Goal: Task Accomplishment & Management: Complete application form

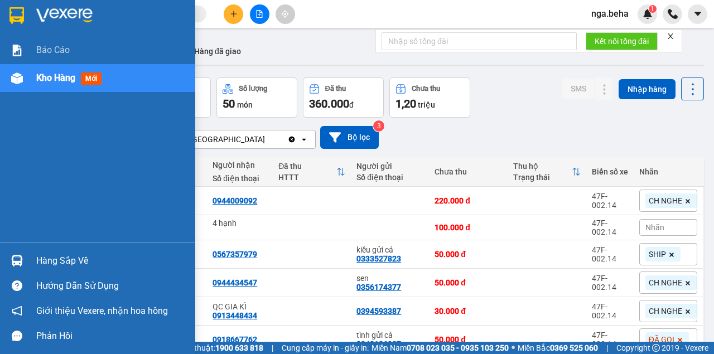
click at [16, 76] on img at bounding box center [17, 79] width 12 height 12
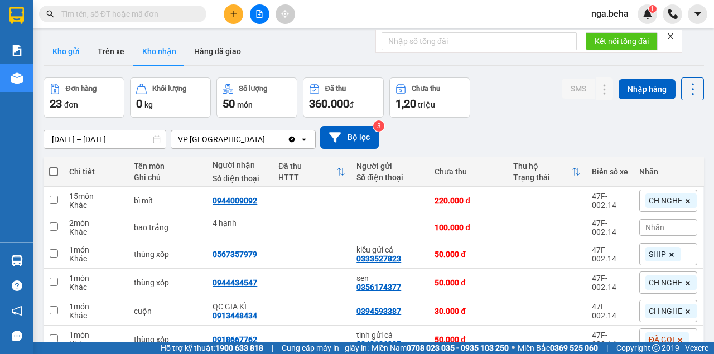
click at [70, 55] on button "Kho gửi" at bounding box center [66, 51] width 45 height 27
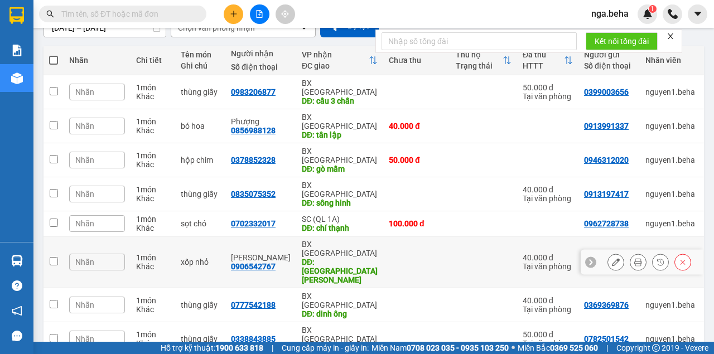
scroll to position [147, 0]
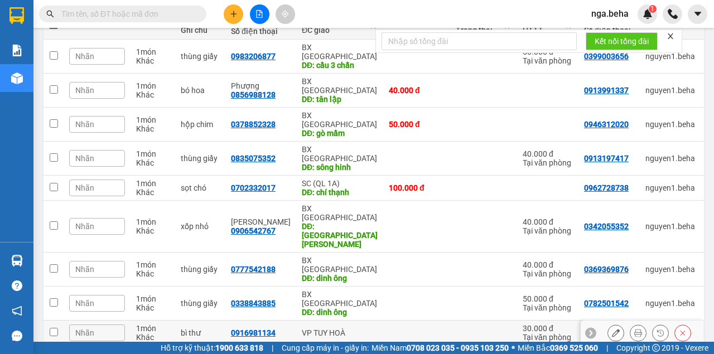
click at [612, 329] on icon at bounding box center [616, 333] width 8 height 8
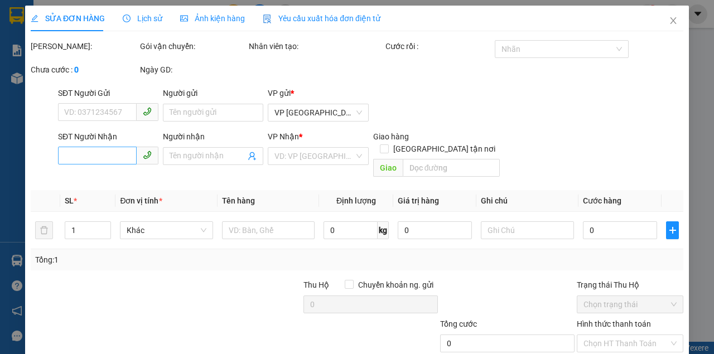
type input "0914140018"
type input "0916981134"
type input "30.000"
type input "0"
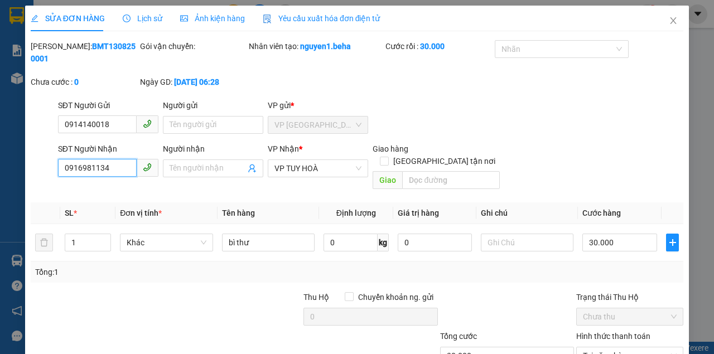
click at [107, 165] on input "0916981134" at bounding box center [97, 168] width 79 height 18
click at [670, 25] on icon "close" at bounding box center [673, 20] width 9 height 9
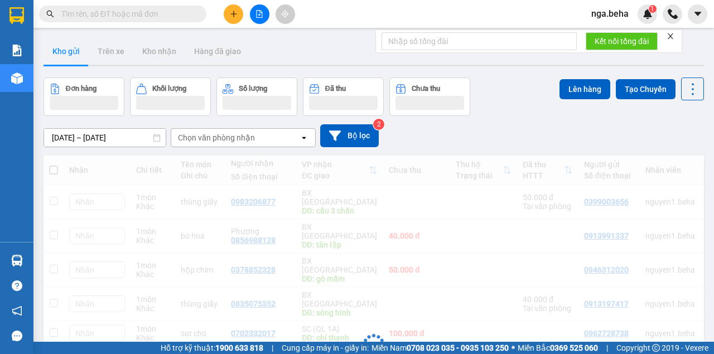
scroll to position [147, 0]
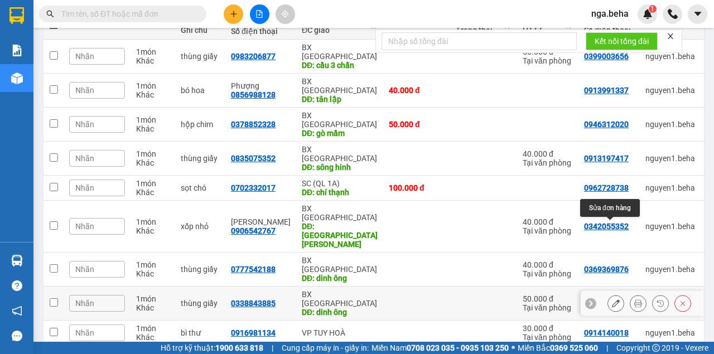
click at [614, 300] on icon at bounding box center [616, 304] width 8 height 8
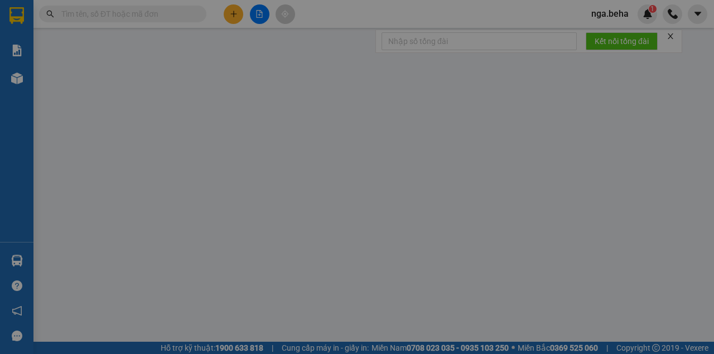
type input "0782501542"
type input "0338843885"
type input "dinh ông"
type input "50.000"
type input "0"
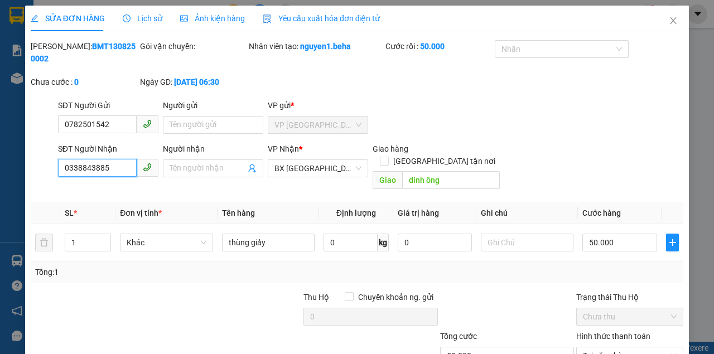
click at [117, 169] on input "0338843885" at bounding box center [97, 168] width 79 height 18
click at [668, 28] on span "Close" at bounding box center [673, 21] width 31 height 31
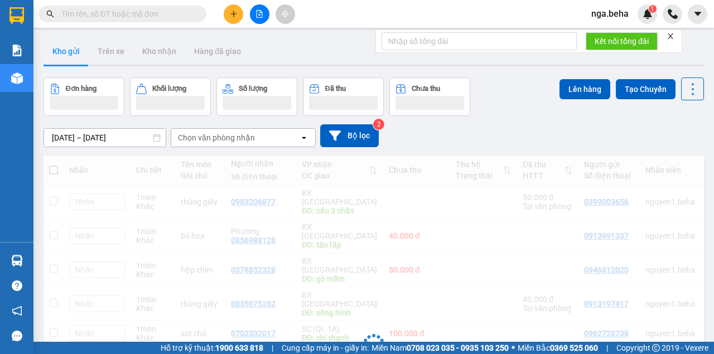
scroll to position [147, 0]
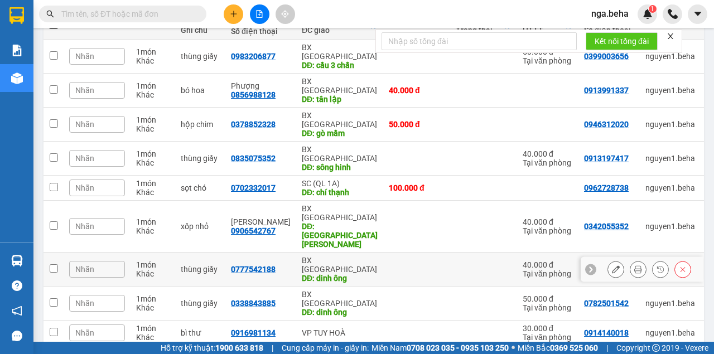
click at [612, 266] on icon at bounding box center [616, 270] width 8 height 8
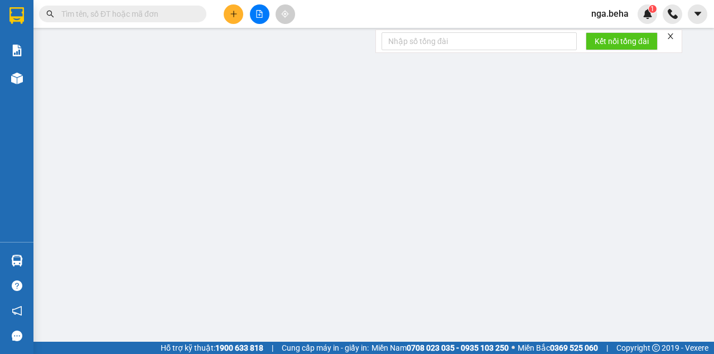
type input "0369369876"
type input "0777542188"
type input "dinh ông"
type input "40.000"
type input "0"
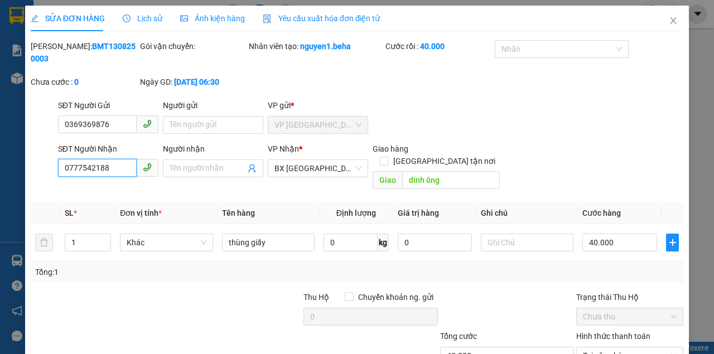
click at [113, 166] on input "0777542188" at bounding box center [97, 168] width 79 height 18
click at [672, 23] on icon "close" at bounding box center [673, 20] width 9 height 9
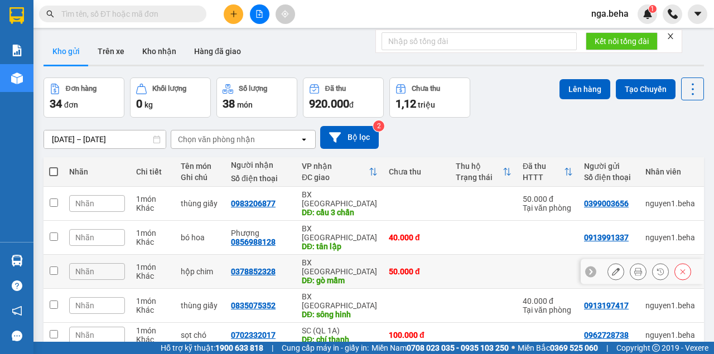
scroll to position [74, 0]
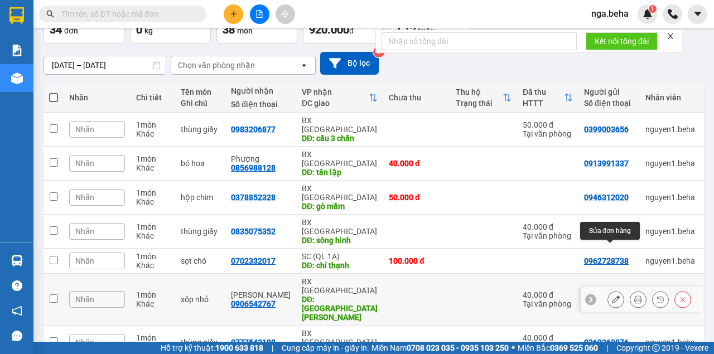
click at [615, 290] on button at bounding box center [616, 300] width 16 height 20
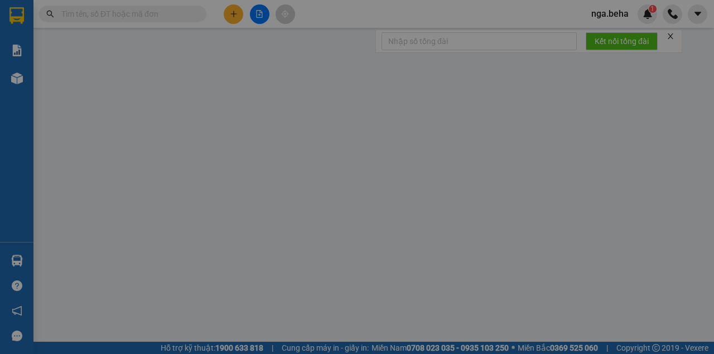
type input "0342055352"
type input "0906542767"
type input "[PERSON_NAME]"
type input "[GEOGRAPHIC_DATA]"
type input "40.000"
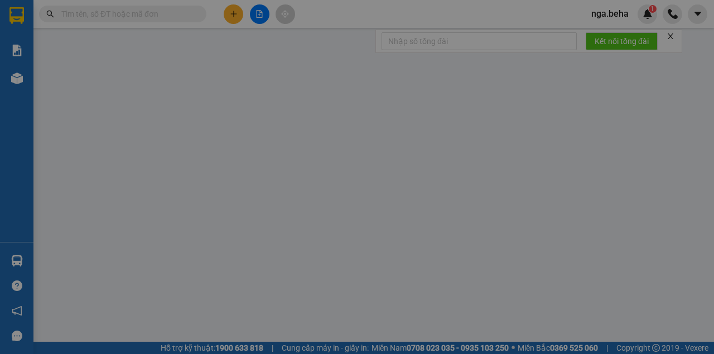
type input "0"
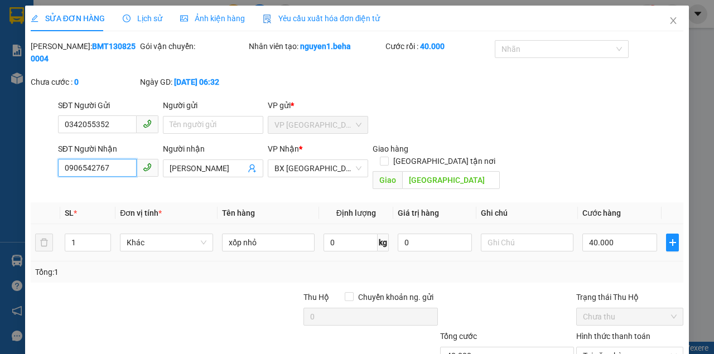
click at [106, 176] on input "0906542767" at bounding box center [97, 168] width 79 height 18
click at [670, 20] on icon "close" at bounding box center [673, 20] width 9 height 9
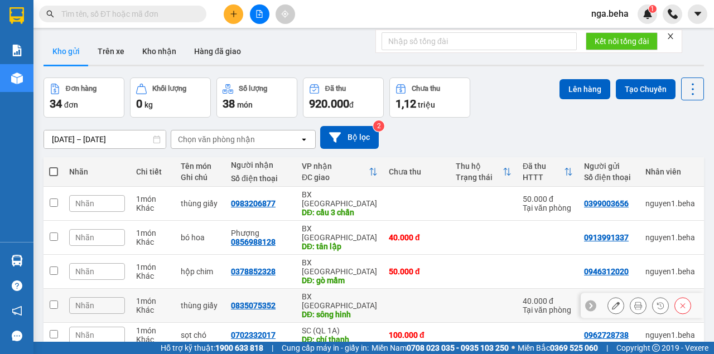
scroll to position [112, 0]
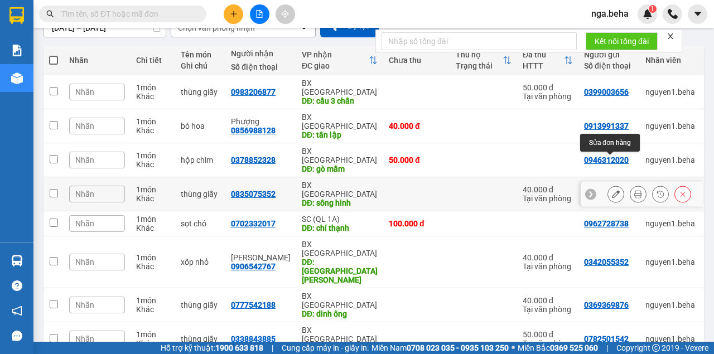
click at [612, 190] on icon at bounding box center [616, 194] width 8 height 8
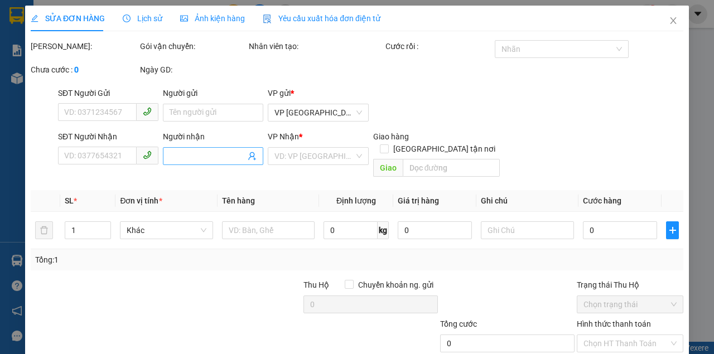
type input "0913197417"
type input "0835075352"
type input "sông hinh"
type input "40.000"
type input "0"
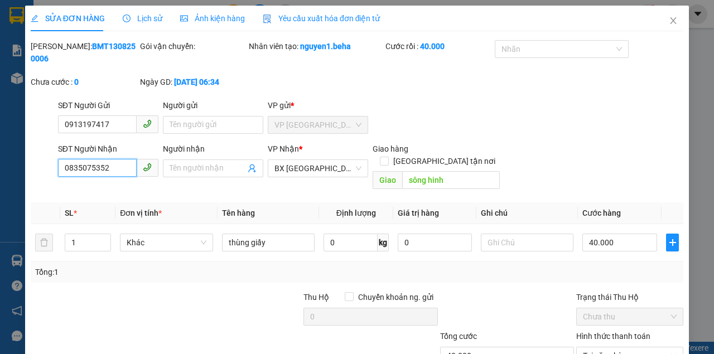
click at [85, 170] on input "0835075352" at bounding box center [97, 168] width 79 height 18
click at [669, 25] on icon "close" at bounding box center [673, 20] width 9 height 9
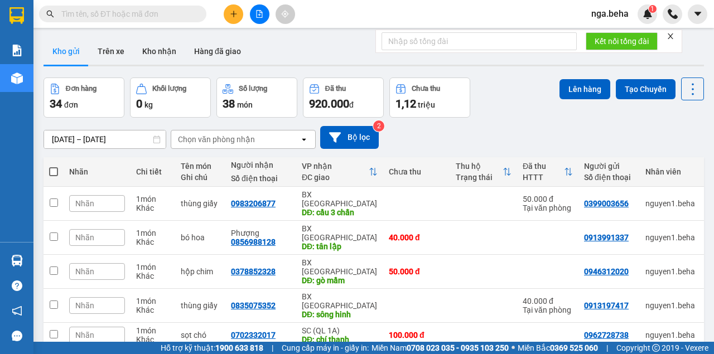
scroll to position [112, 0]
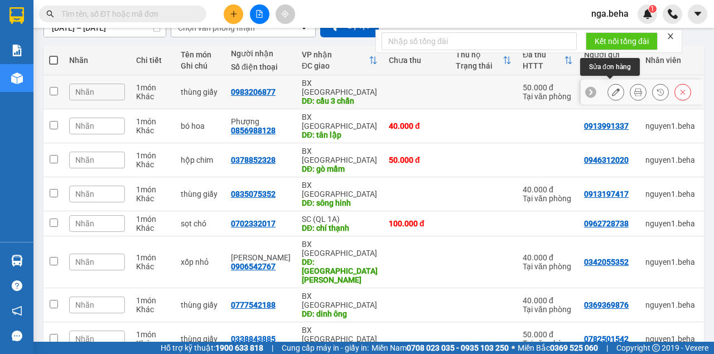
click at [612, 88] on icon at bounding box center [616, 92] width 8 height 8
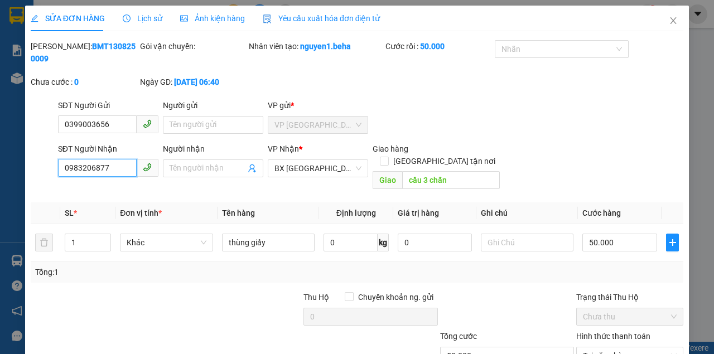
click at [120, 170] on input "0983206877" at bounding box center [97, 168] width 79 height 18
click at [119, 170] on input "0983206877" at bounding box center [97, 168] width 79 height 18
click at [669, 25] on icon "close" at bounding box center [673, 20] width 9 height 9
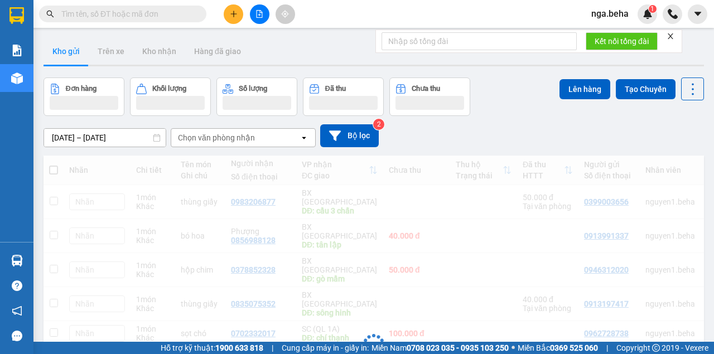
click at [103, 19] on input "text" at bounding box center [127, 14] width 132 height 12
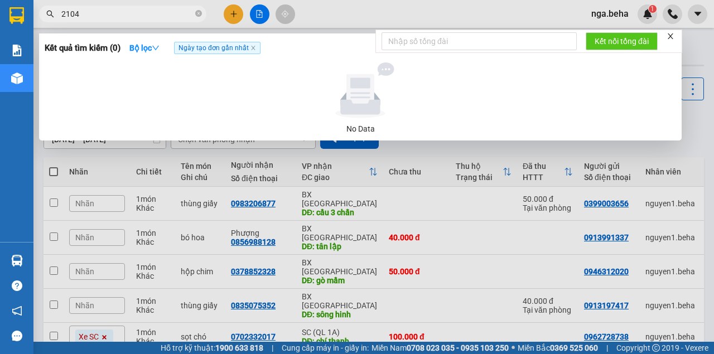
type input "2104"
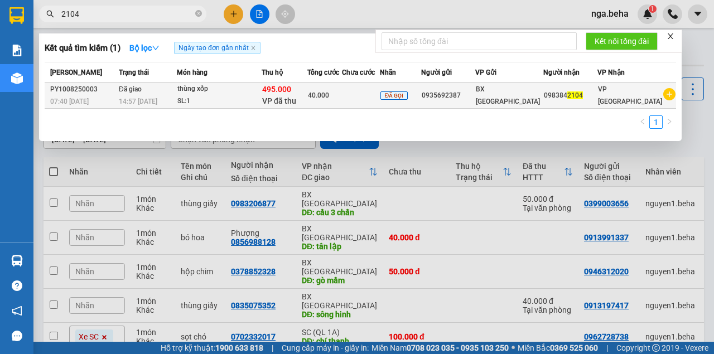
click at [176, 95] on div "14:57 [DATE]" at bounding box center [147, 101] width 57 height 12
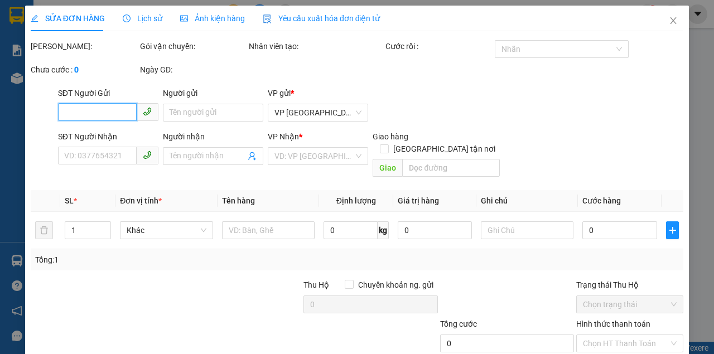
type input "0935692387"
type input "0983842104"
type input "495.000"
type input "40.000"
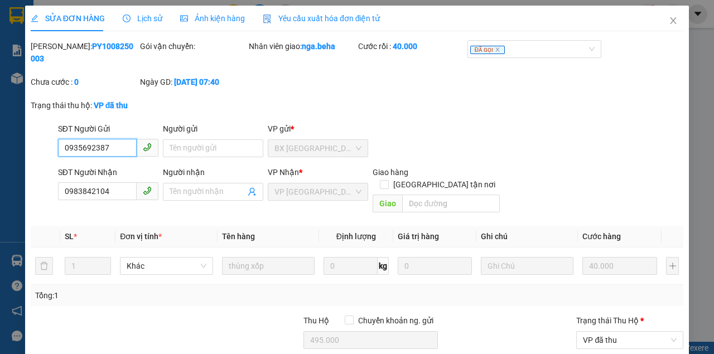
click at [105, 146] on input "0935692387" at bounding box center [97, 148] width 79 height 18
drag, startPoint x: 605, startPoint y: 127, endPoint x: 590, endPoint y: 124, distance: 14.7
click at [605, 127] on div "SĐT Người Gửi 0935692387 Người gửi Tên người gửi VP gửi * BX [GEOGRAPHIC_DATA]" at bounding box center [371, 142] width 630 height 39
click at [671, 20] on icon "close" at bounding box center [674, 20] width 6 height 7
